Goal: Communication & Community: Share content

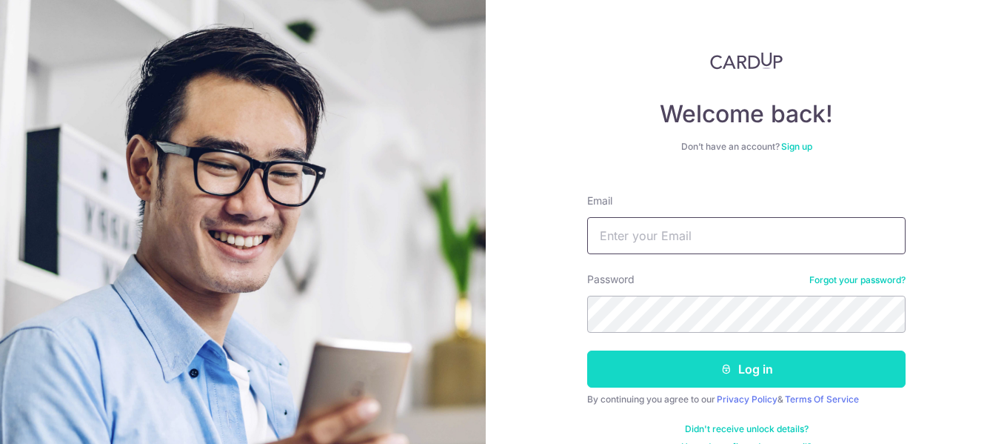
type input "[EMAIL_ADDRESS][DOMAIN_NAME]"
click at [718, 375] on button "Log in" at bounding box center [746, 368] width 319 height 37
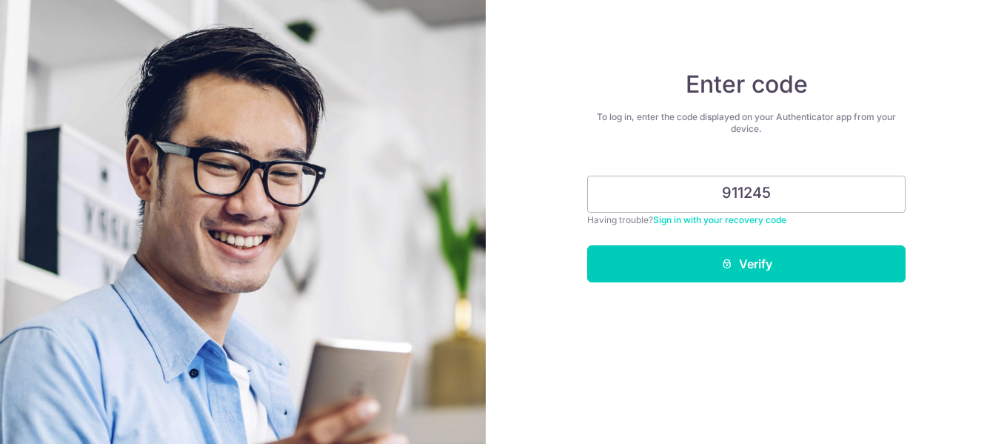
type input "911245"
click at [587, 245] on button "Verify" at bounding box center [746, 263] width 319 height 37
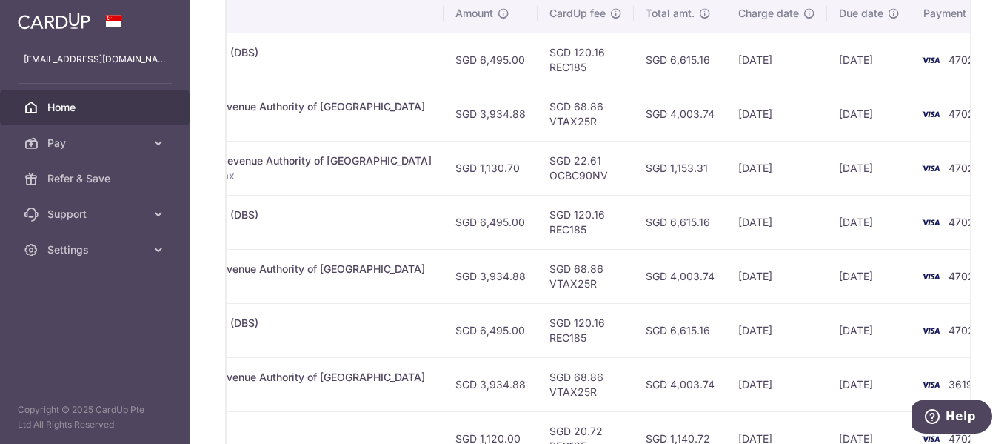
scroll to position [522, 0]
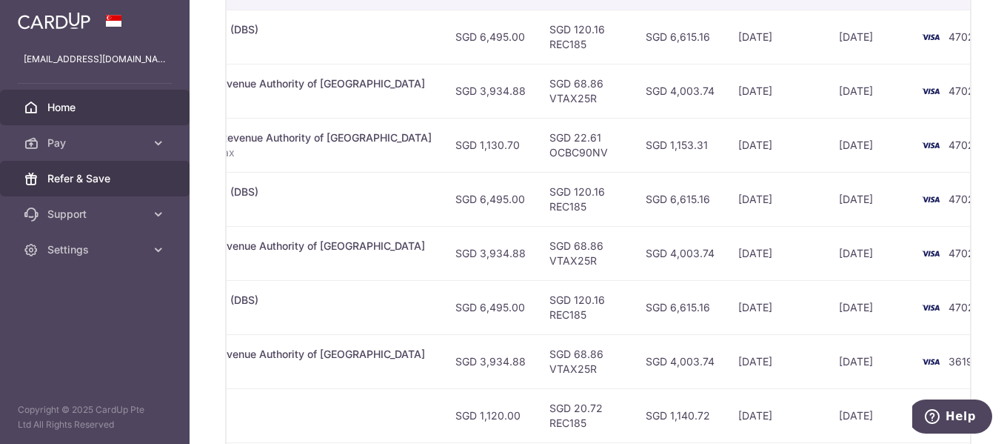
click at [94, 170] on link "Refer & Save" at bounding box center [95, 179] width 190 height 36
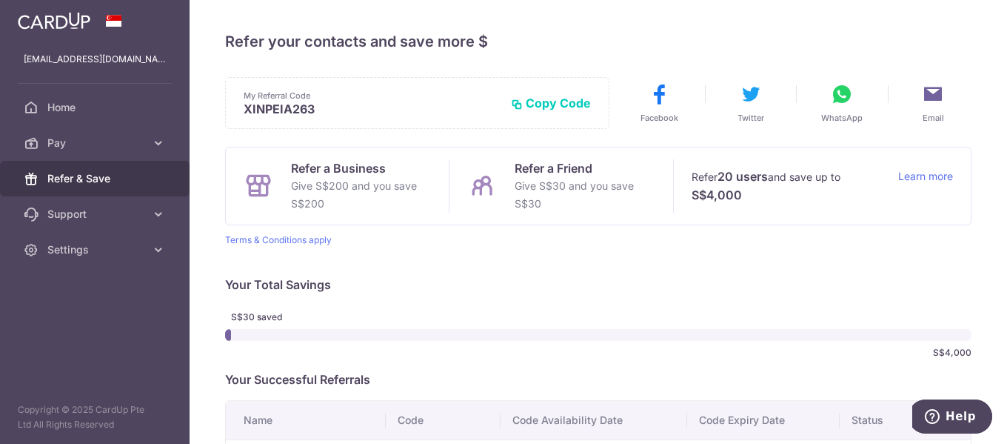
click at [560, 101] on button "Copy Code" at bounding box center [551, 103] width 80 height 15
click at [836, 93] on icon at bounding box center [842, 94] width 24 height 24
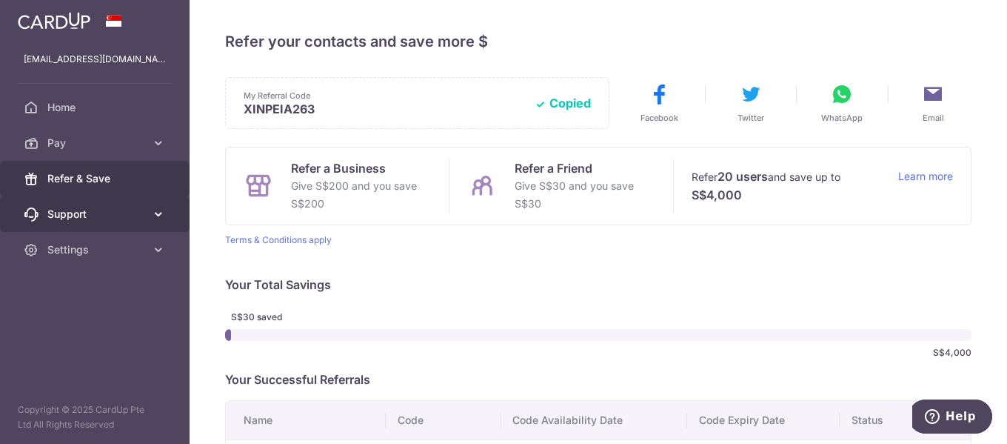
click at [81, 220] on span "Support" at bounding box center [96, 214] width 98 height 15
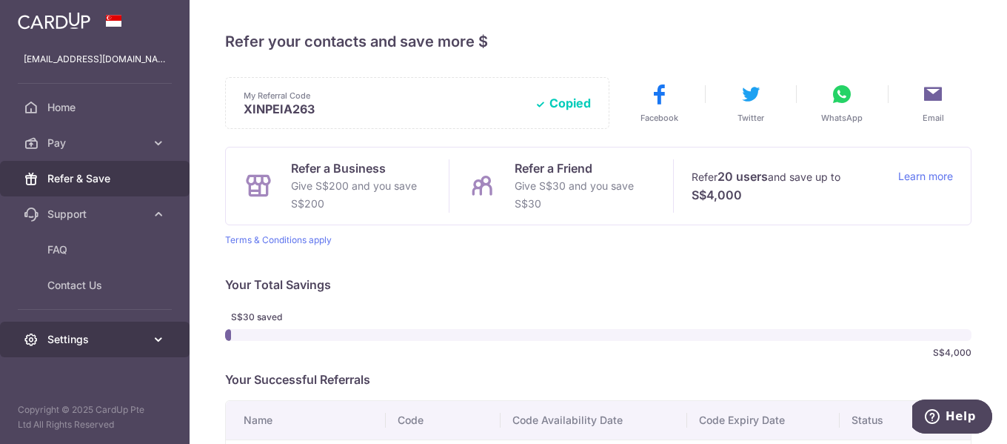
click at [88, 339] on span "Settings" at bounding box center [96, 339] width 98 height 15
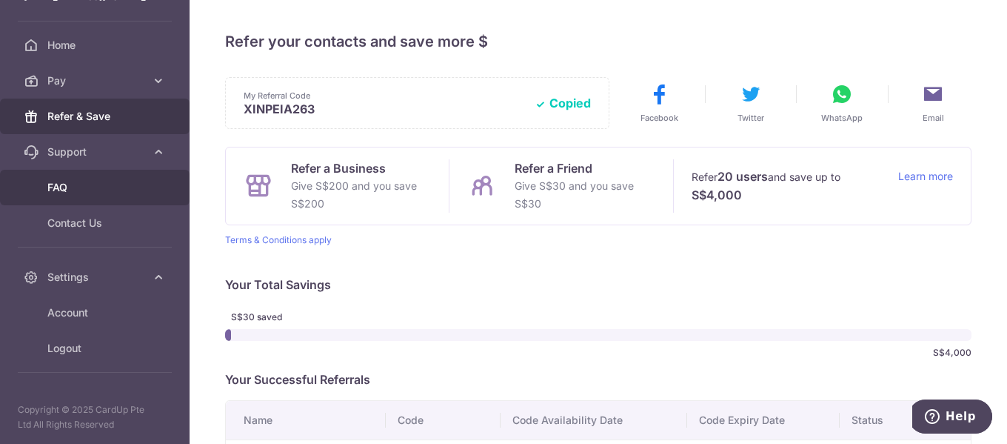
click at [81, 189] on span "FAQ" at bounding box center [96, 187] width 98 height 15
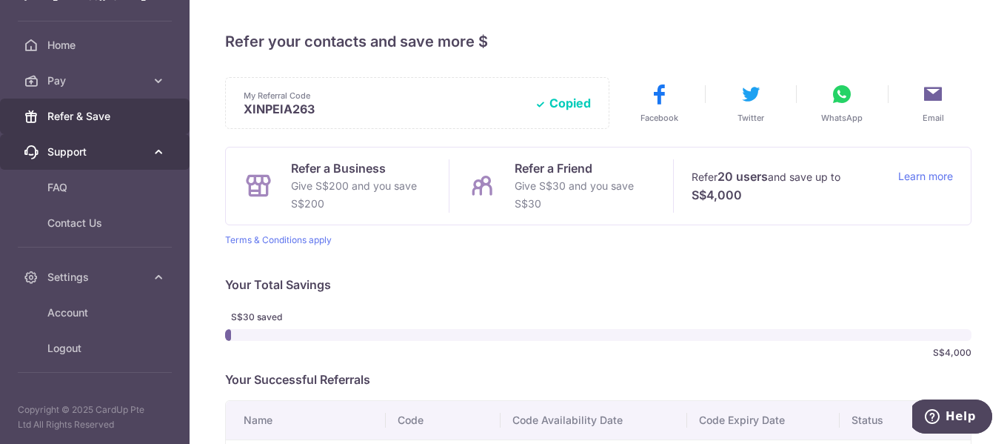
click at [117, 153] on span "Support" at bounding box center [96, 151] width 98 height 15
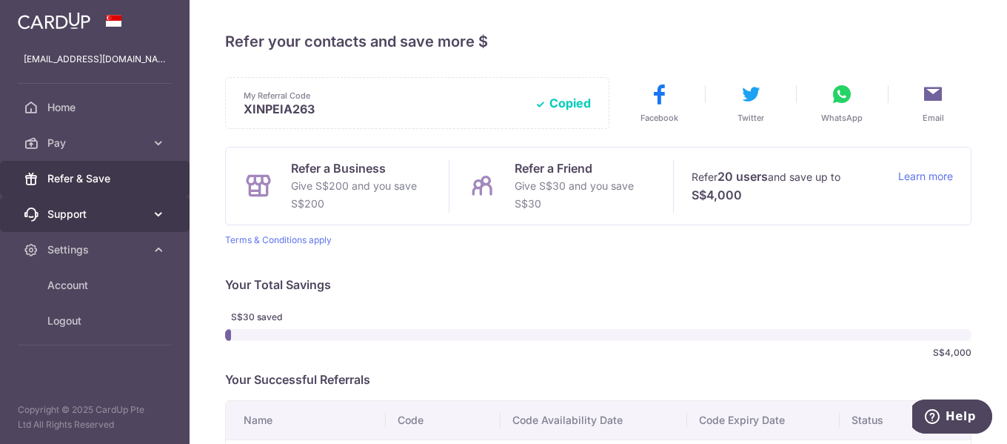
scroll to position [0, 0]
click at [119, 207] on span "Support" at bounding box center [96, 214] width 98 height 15
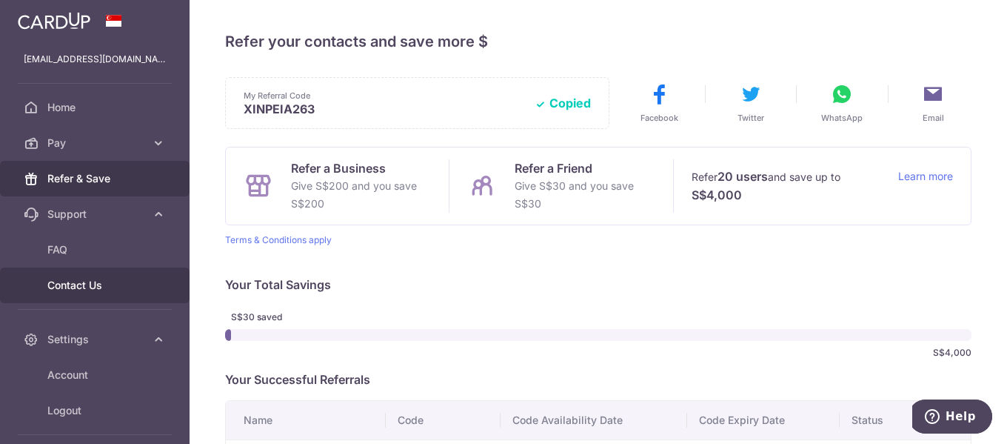
click at [84, 285] on span "Contact Us" at bounding box center [96, 285] width 98 height 15
